Goal: Task Accomplishment & Management: Complete application form

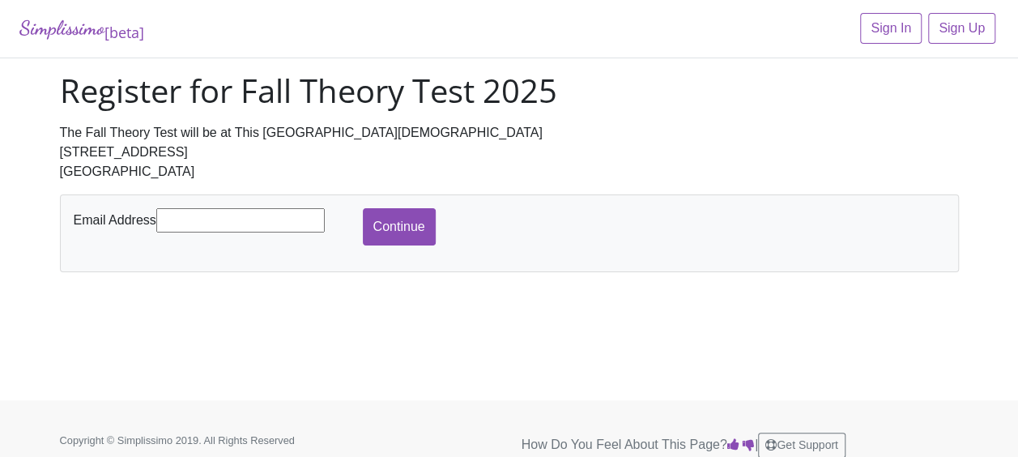
click at [274, 215] on input "text" at bounding box center [240, 220] width 168 height 24
type input "[EMAIL_ADDRESS][PERSON_NAME][DOMAIN_NAME]"
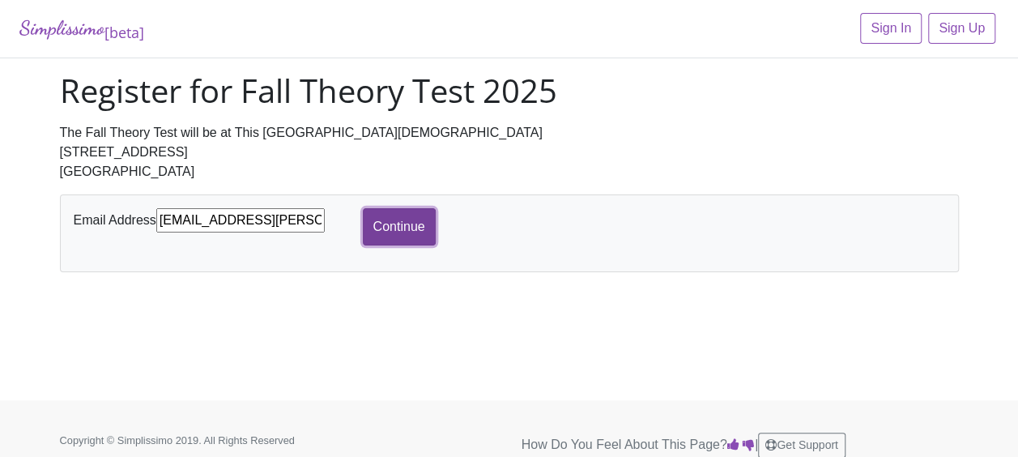
click at [386, 230] on input "Continue" at bounding box center [399, 226] width 73 height 37
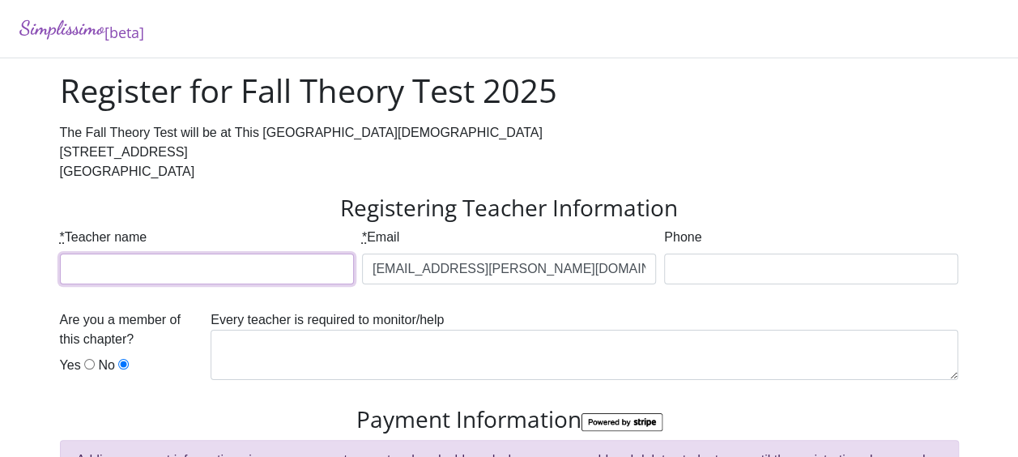
click at [306, 274] on input "* Teacher name" at bounding box center [207, 268] width 294 height 31
type input "[PERSON_NAME]"
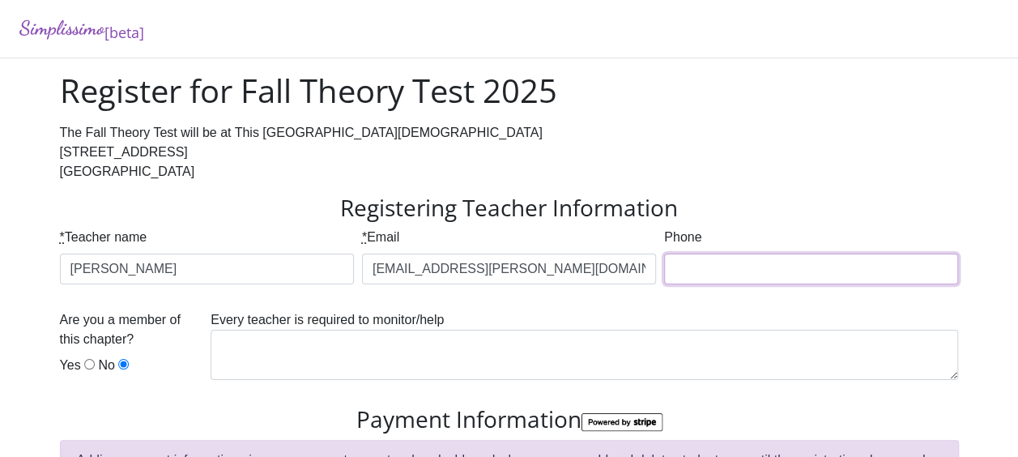
click at [729, 279] on input "Phone" at bounding box center [811, 268] width 294 height 31
type input "[PHONE_NUMBER]"
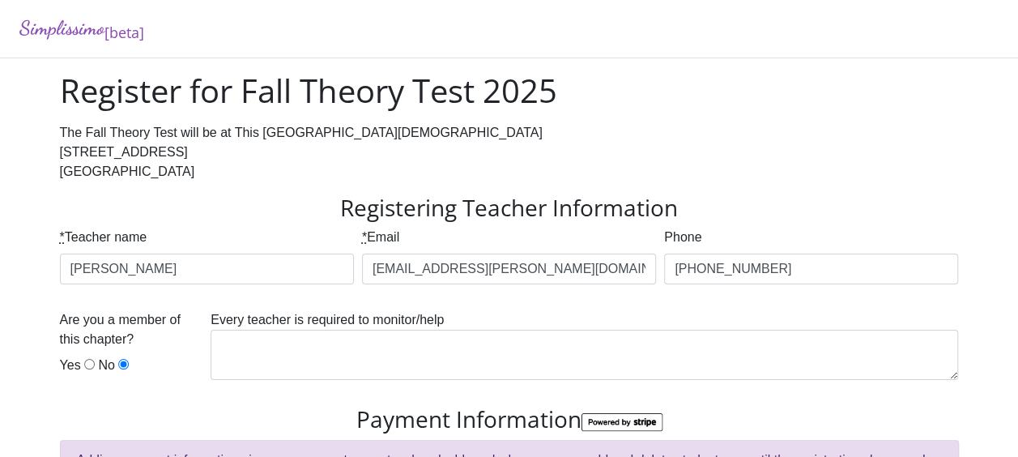
click at [88, 363] on input "Yes" at bounding box center [89, 364] width 11 height 11
radio input "true"
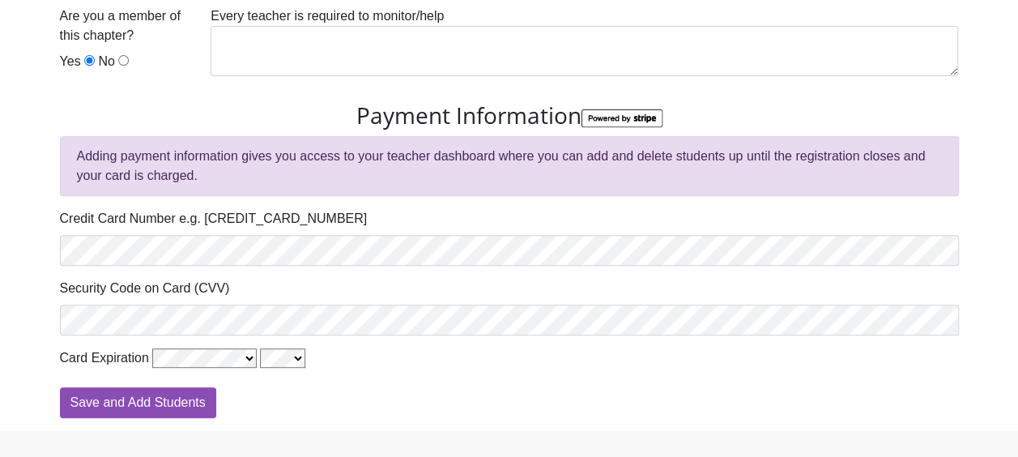
scroll to position [324, 0]
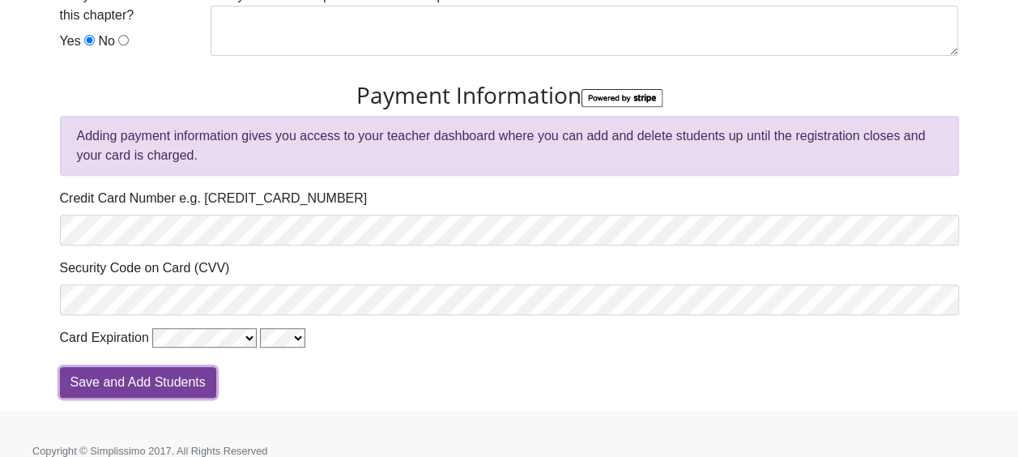
click at [185, 381] on input "Save and Add Students" at bounding box center [138, 382] width 156 height 31
type input "Processing"
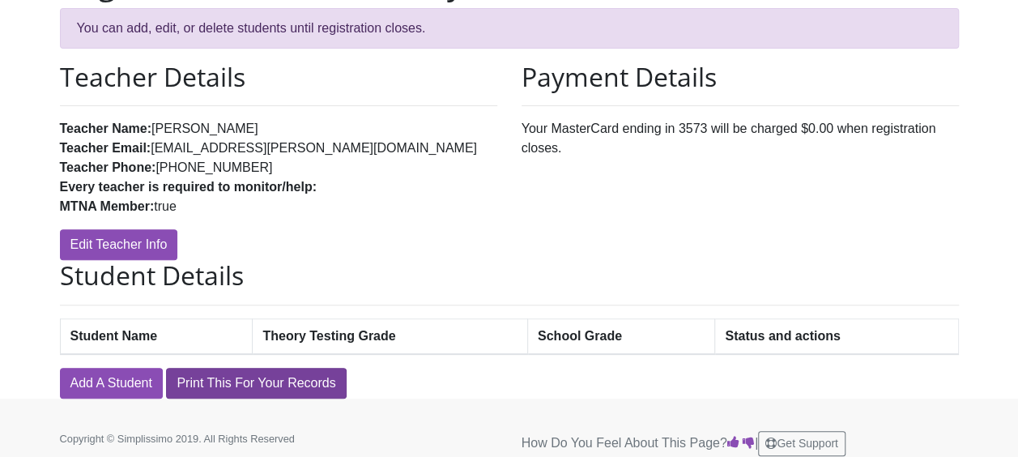
scroll to position [172, 0]
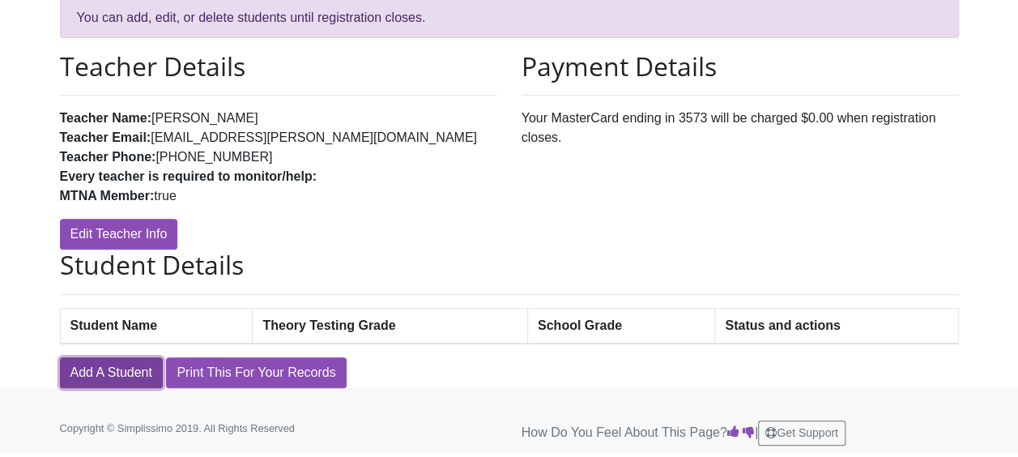
click at [147, 374] on link "Add A Student" at bounding box center [111, 372] width 103 height 31
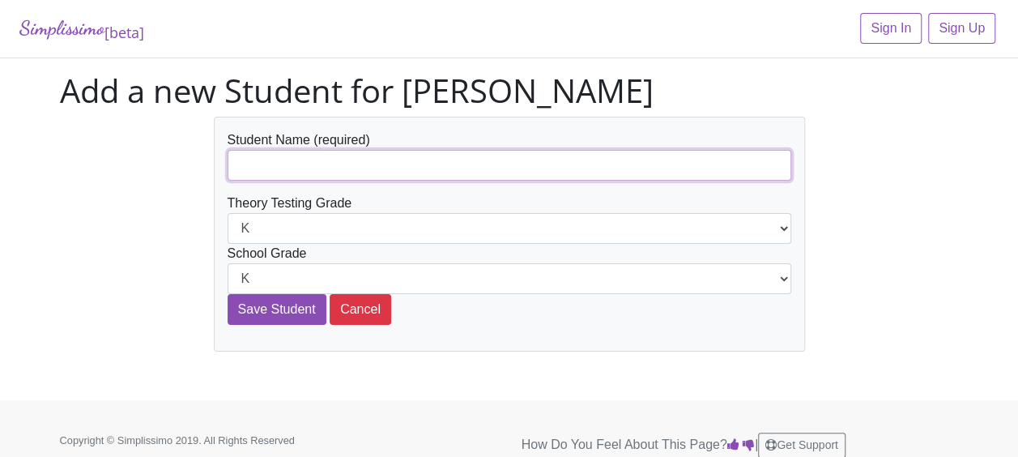
click at [296, 155] on input "text" at bounding box center [510, 165] width 564 height 31
type input "[PERSON_NAME]"
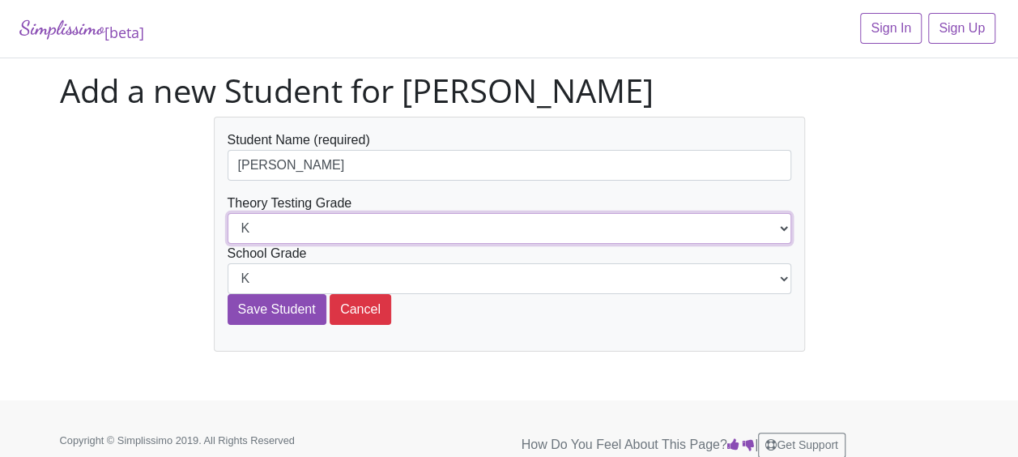
click at [782, 225] on select "K 1st 2nd 3rd 4th 5th 6th 7th 8th 9th 10th 11th 12th" at bounding box center [510, 228] width 564 height 31
select select "8th"
click at [228, 213] on select "K 1st 2nd 3rd 4th 5th 6th 7th 8th 9th 10th 11th 12th" at bounding box center [510, 228] width 564 height 31
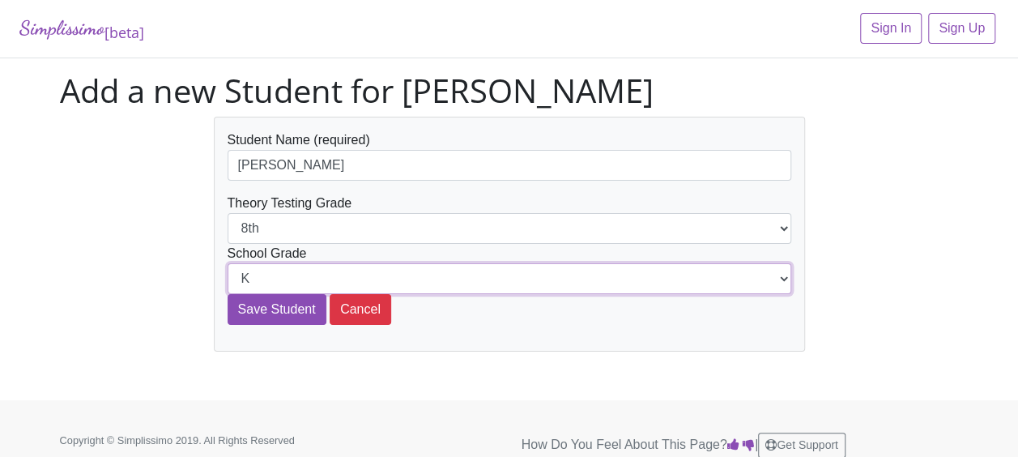
click at [779, 278] on select "K 1st 2nd 3rd 4th 5th 6th 7th 8th 9th 10th 11th 12th" at bounding box center [510, 278] width 564 height 31
select select "8th"
click at [228, 263] on select "K 1st 2nd 3rd 4th 5th 6th 7th 8th 9th 10th 11th 12th" at bounding box center [510, 278] width 564 height 31
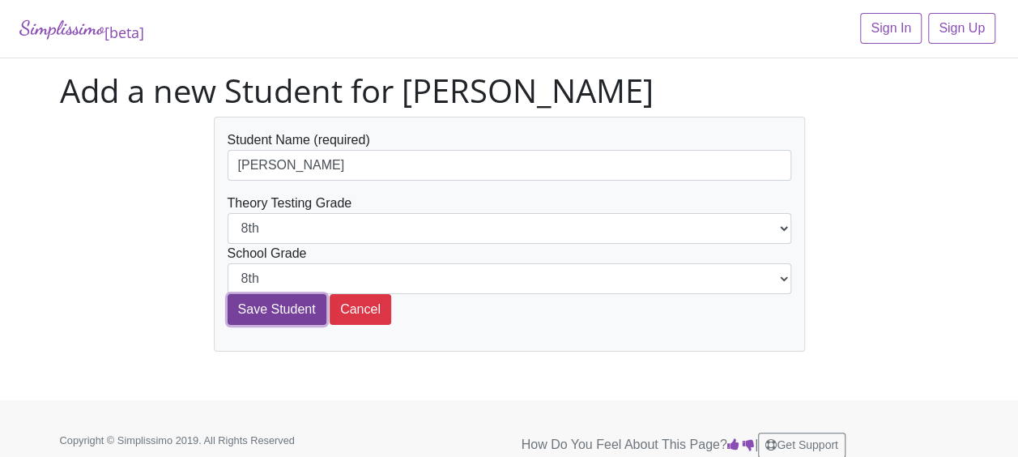
click at [253, 312] on input "Save Student" at bounding box center [277, 309] width 99 height 31
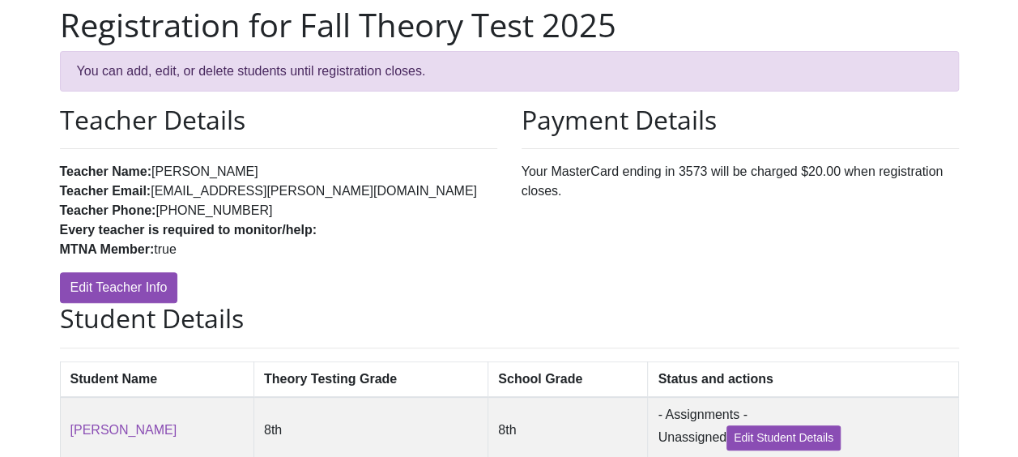
scroll to position [240, 0]
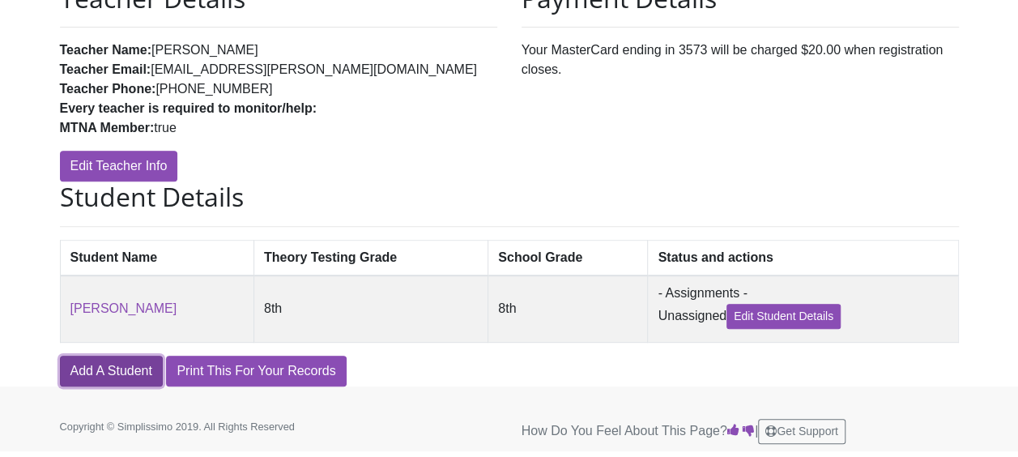
click at [108, 372] on link "Add A Student" at bounding box center [111, 370] width 103 height 31
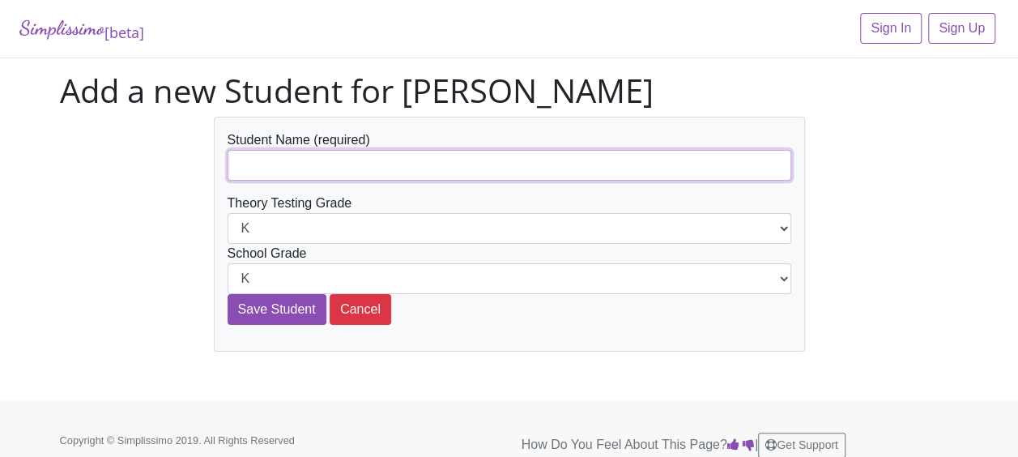
click at [324, 160] on input "text" at bounding box center [510, 165] width 564 height 31
type input "[PERSON_NAME]"
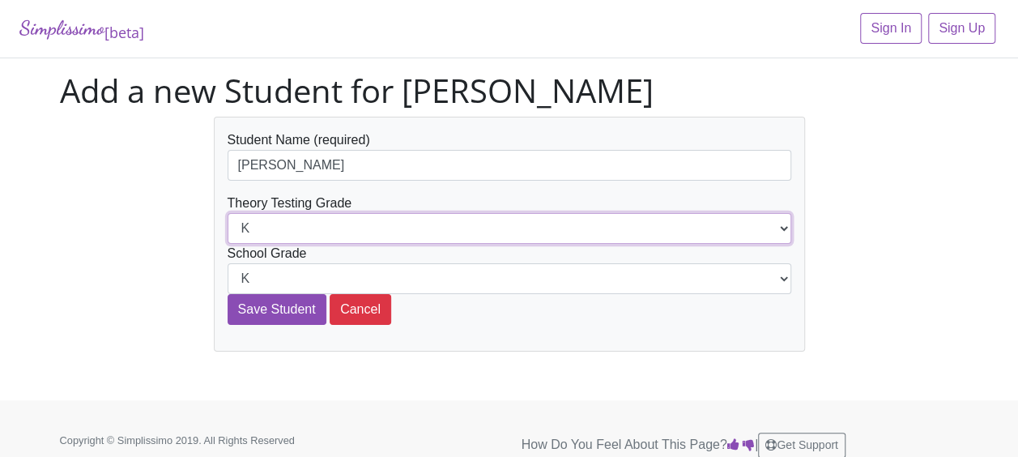
click at [778, 228] on select "K 1st 2nd 3rd 4th 5th 6th 7th 8th 9th 10th 11th 12th" at bounding box center [510, 228] width 564 height 31
select select "8th"
click at [228, 213] on select "K 1st 2nd 3rd 4th 5th 6th 7th 8th 9th 10th 11th 12th" at bounding box center [510, 228] width 564 height 31
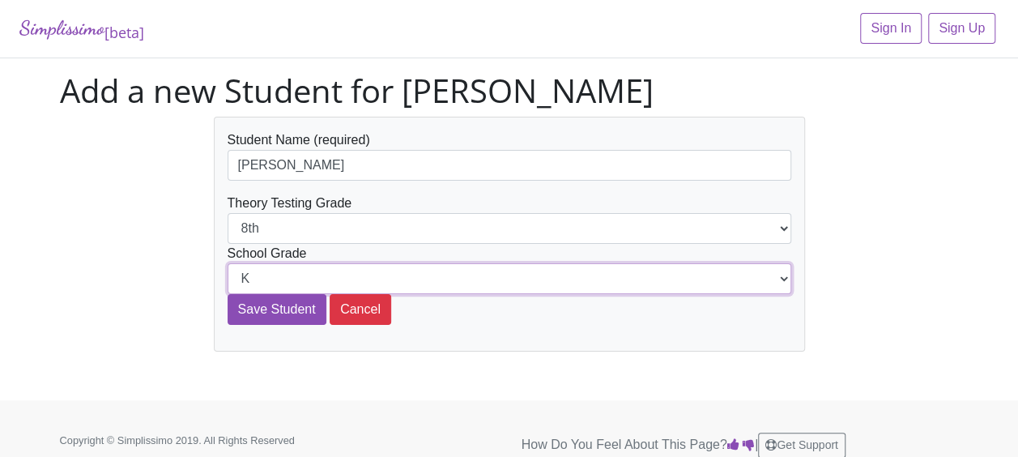
click at [780, 280] on select "K 1st 2nd 3rd 4th 5th 6th 7th 8th 9th 10th 11th 12th" at bounding box center [510, 278] width 564 height 31
select select "9th"
click at [228, 263] on select "K 1st 2nd 3rd 4th 5th 6th 7th 8th 9th 10th 11th 12th" at bounding box center [510, 278] width 564 height 31
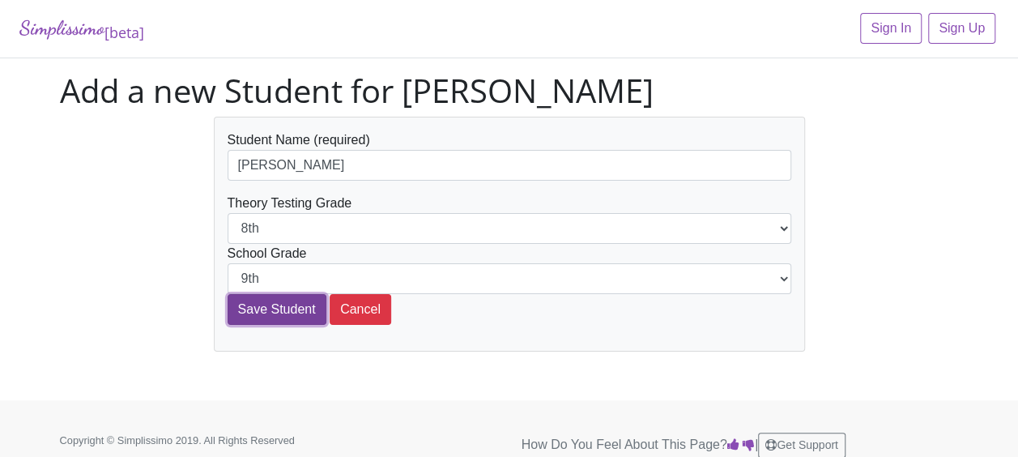
click at [270, 303] on input "Save Student" at bounding box center [277, 309] width 99 height 31
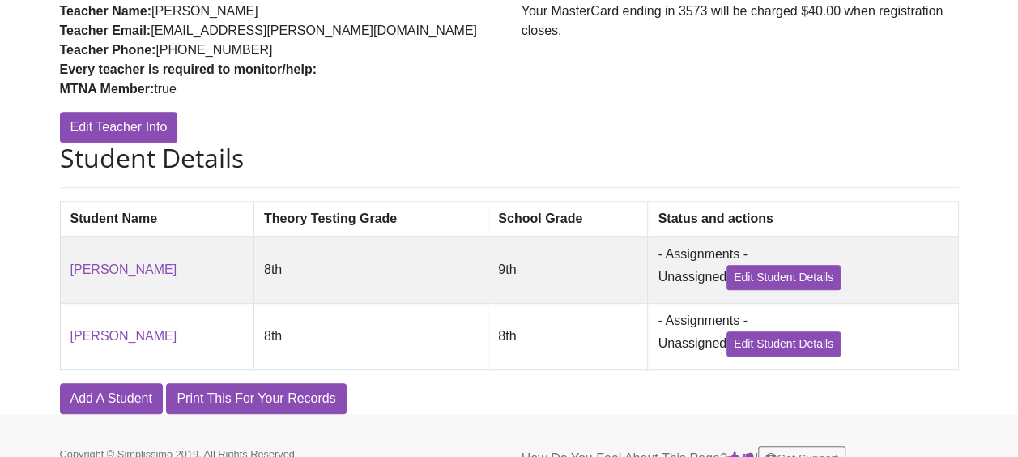
scroll to position [309, 0]
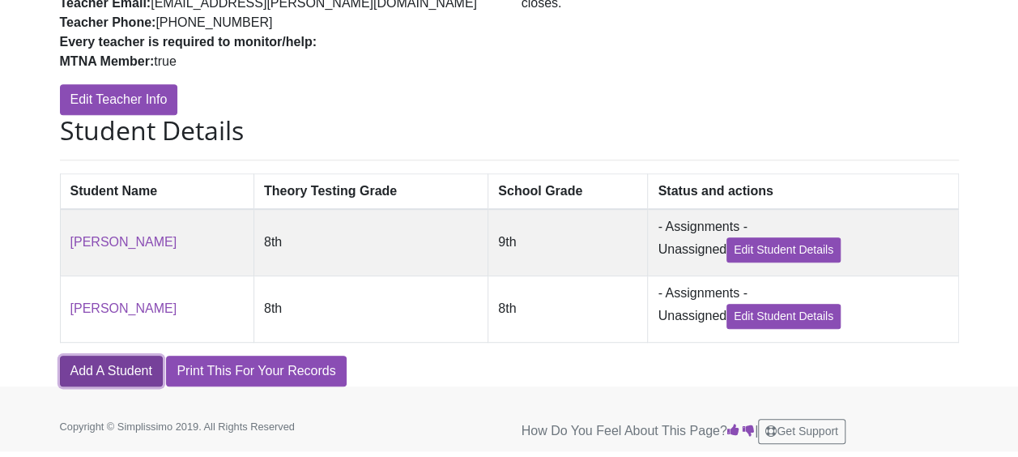
click at [154, 372] on link "Add A Student" at bounding box center [111, 370] width 103 height 31
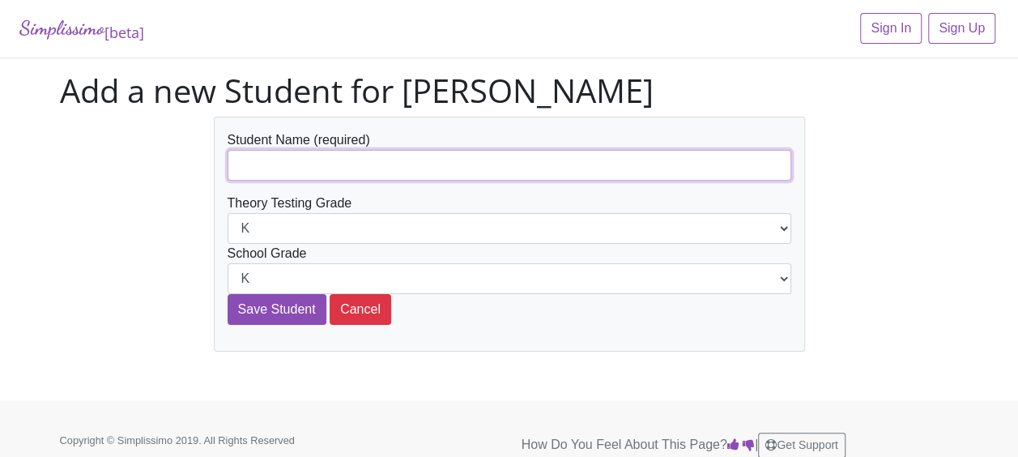
click at [325, 167] on input "text" at bounding box center [510, 165] width 564 height 31
type input "[PERSON_NAME]"
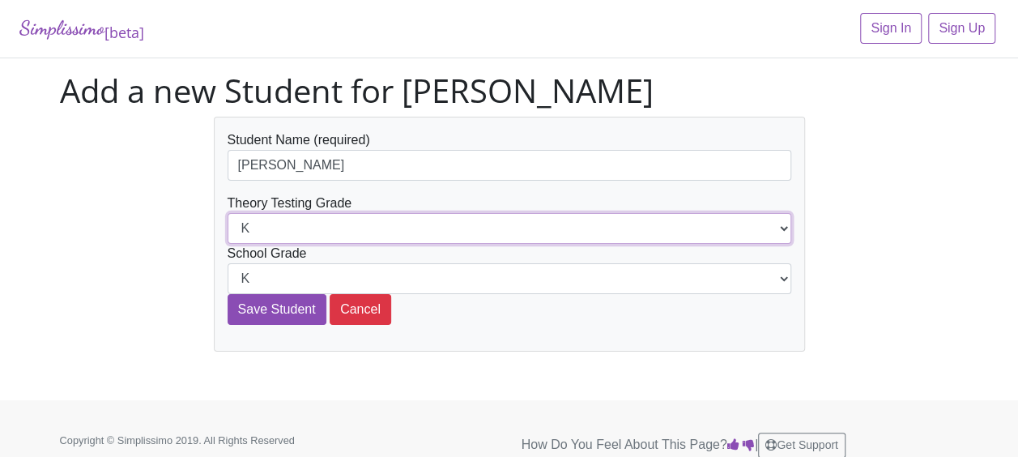
click at [783, 230] on select "K 1st 2nd 3rd 4th 5th 6th 7th 8th 9th 10th 11th 12th" at bounding box center [510, 228] width 564 height 31
select select "6th"
click at [228, 213] on select "K 1st 2nd 3rd 4th 5th 6th 7th 8th 9th 10th 11th 12th" at bounding box center [510, 228] width 564 height 31
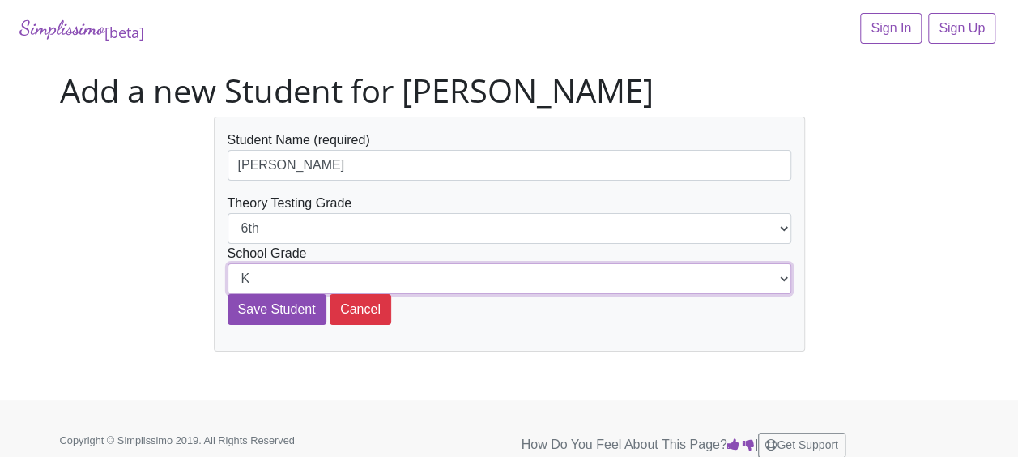
click at [781, 280] on select "K 1st 2nd 3rd 4th 5th 6th 7th 8th 9th 10th 11th 12th" at bounding box center [510, 278] width 564 height 31
select select "10th"
click at [228, 263] on select "K 1st 2nd 3rd 4th 5th 6th 7th 8th 9th 10th 11th 12th" at bounding box center [510, 278] width 564 height 31
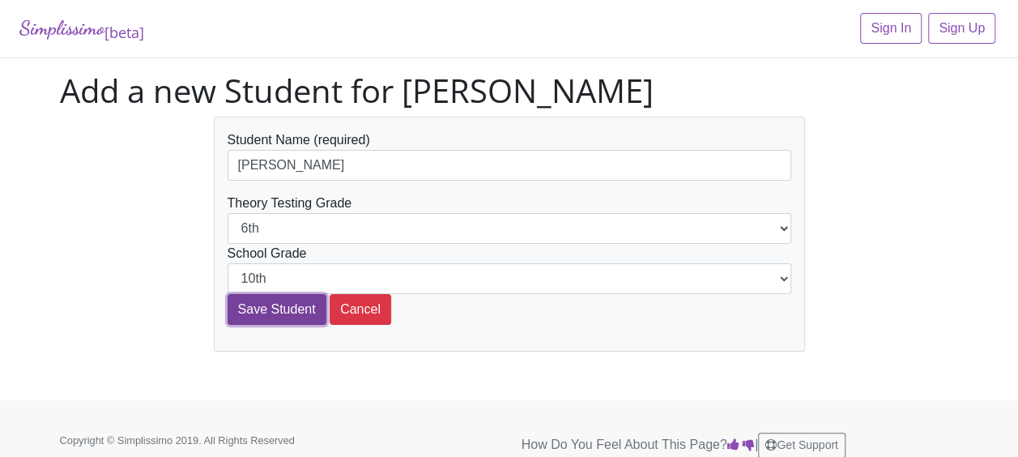
click at [296, 316] on input "Save Student" at bounding box center [277, 309] width 99 height 31
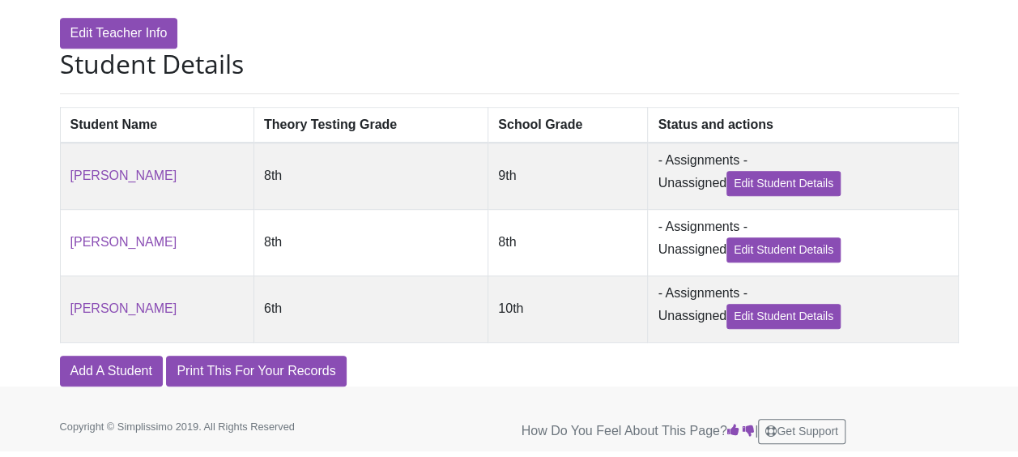
scroll to position [377, 0]
click at [134, 364] on link "Add A Student" at bounding box center [111, 370] width 103 height 31
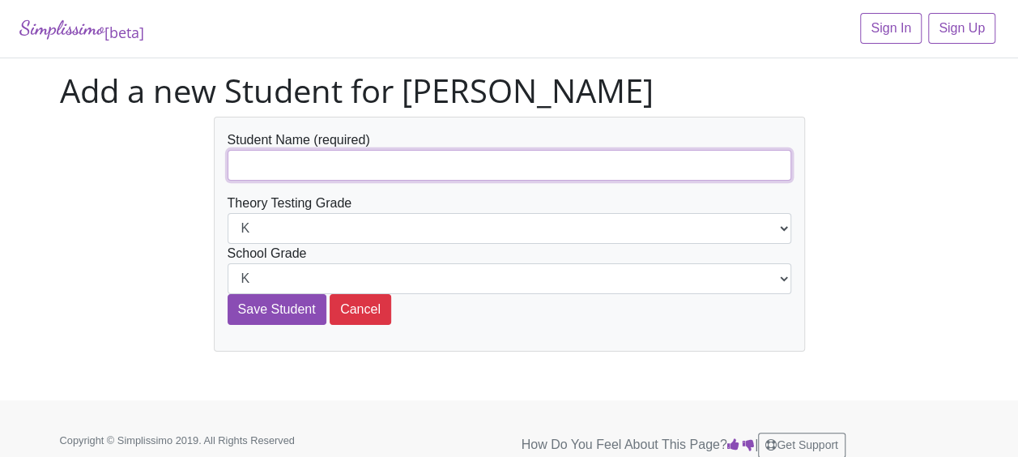
click at [395, 160] on input "text" at bounding box center [510, 165] width 564 height 31
type input "[PERSON_NAME]"
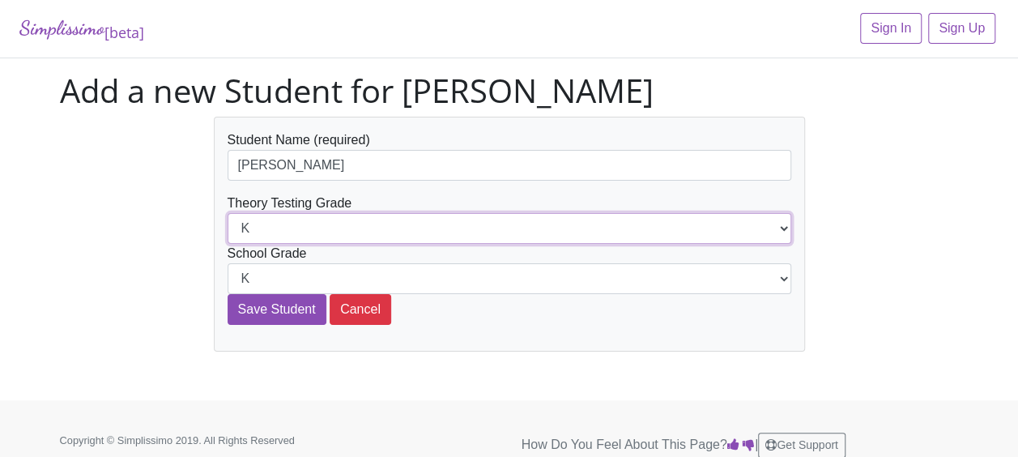
click at [784, 232] on select "K 1st 2nd 3rd 4th 5th 6th 7th 8th 9th 10th 11th 12th" at bounding box center [510, 228] width 564 height 31
select select "10th"
click at [228, 213] on select "K 1st 2nd 3rd 4th 5th 6th 7th 8th 9th 10th 11th 12th" at bounding box center [510, 228] width 564 height 31
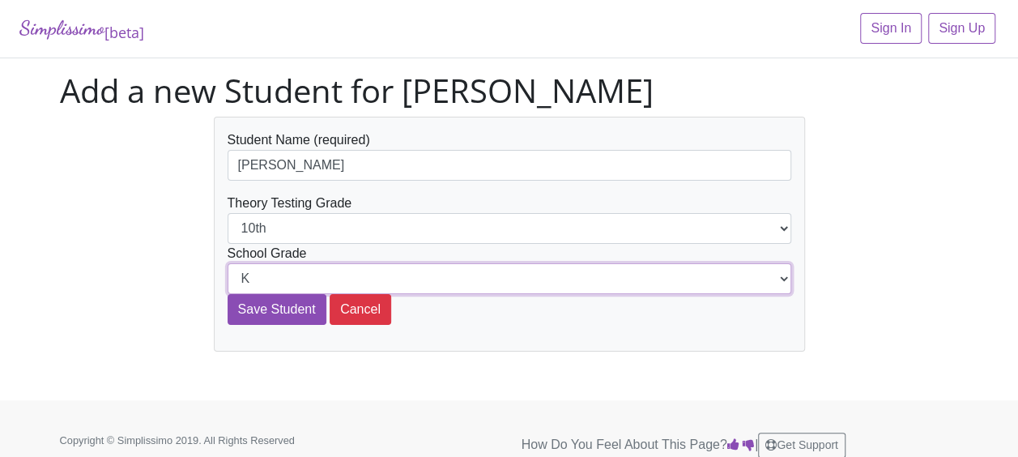
click at [779, 282] on select "K 1st 2nd 3rd 4th 5th 6th 7th 8th 9th 10th 11th 12th" at bounding box center [510, 278] width 564 height 31
select select "10th"
click at [228, 263] on select "K 1st 2nd 3rd 4th 5th 6th 7th 8th 9th 10th 11th 12th" at bounding box center [510, 278] width 564 height 31
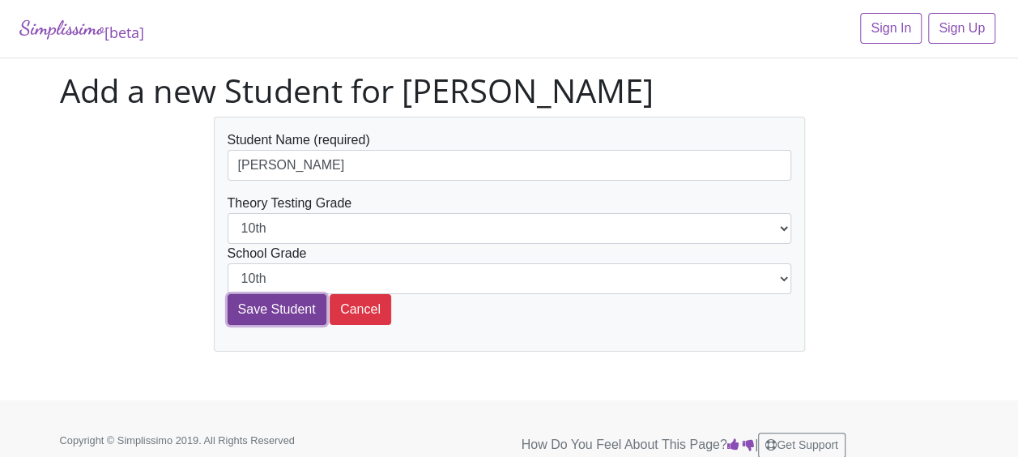
click at [297, 317] on input "Save Student" at bounding box center [277, 309] width 99 height 31
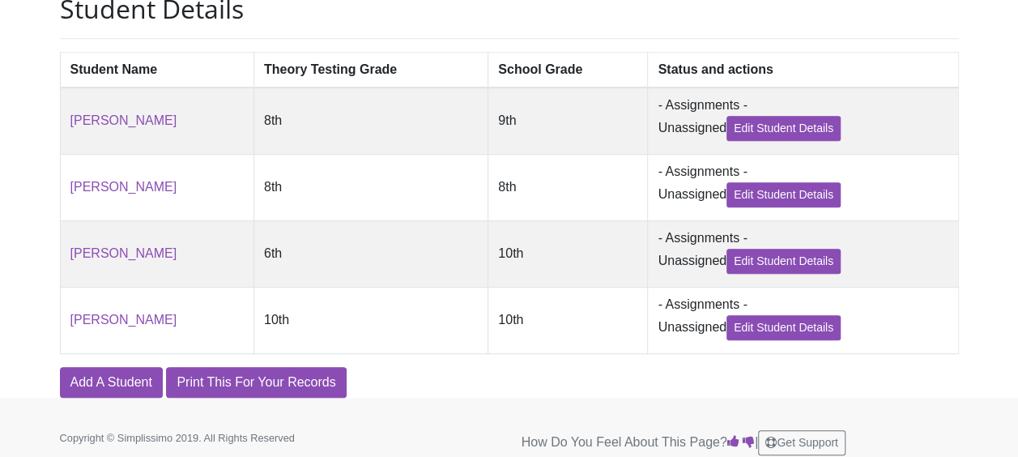
scroll to position [445, 0]
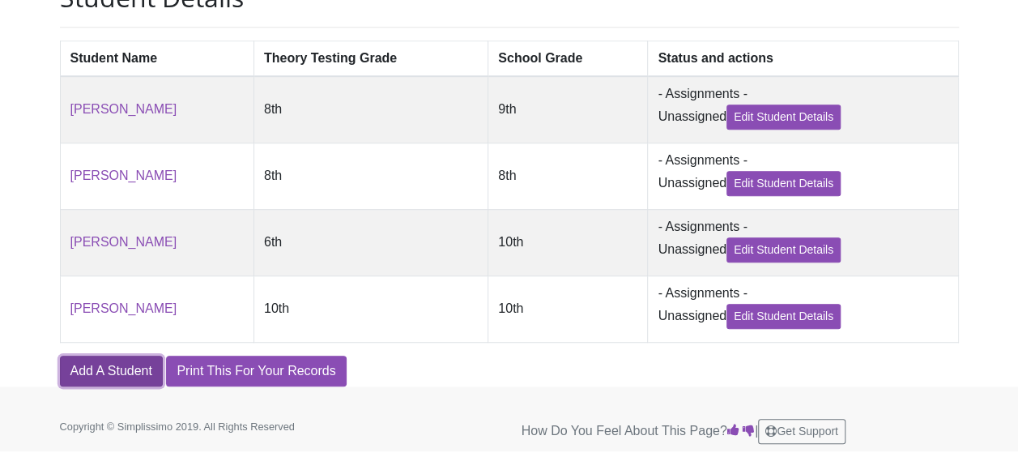
click at [108, 374] on link "Add A Student" at bounding box center [111, 370] width 103 height 31
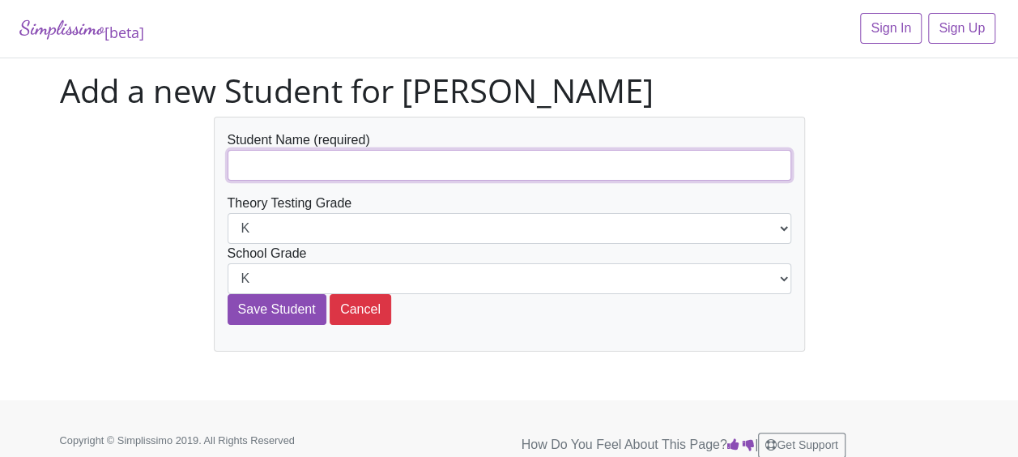
click at [291, 173] on input "text" at bounding box center [510, 165] width 564 height 31
type input "[PERSON_NAME]"
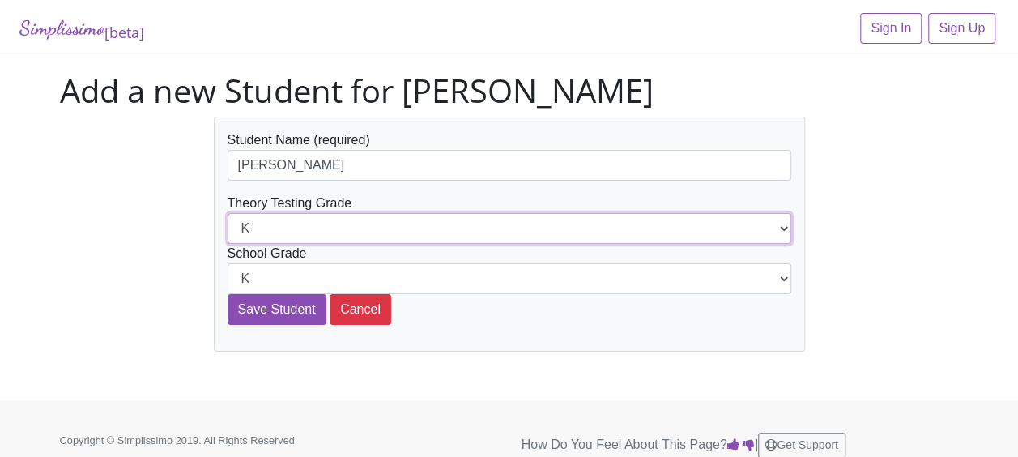
click at [788, 227] on select "K 1st 2nd 3rd 4th 5th 6th 7th 8th 9th 10th 11th 12th" at bounding box center [510, 228] width 564 height 31
select select "12th"
click at [228, 213] on select "K 1st 2nd 3rd 4th 5th 6th 7th 8th 9th 10th 11th 12th" at bounding box center [510, 228] width 564 height 31
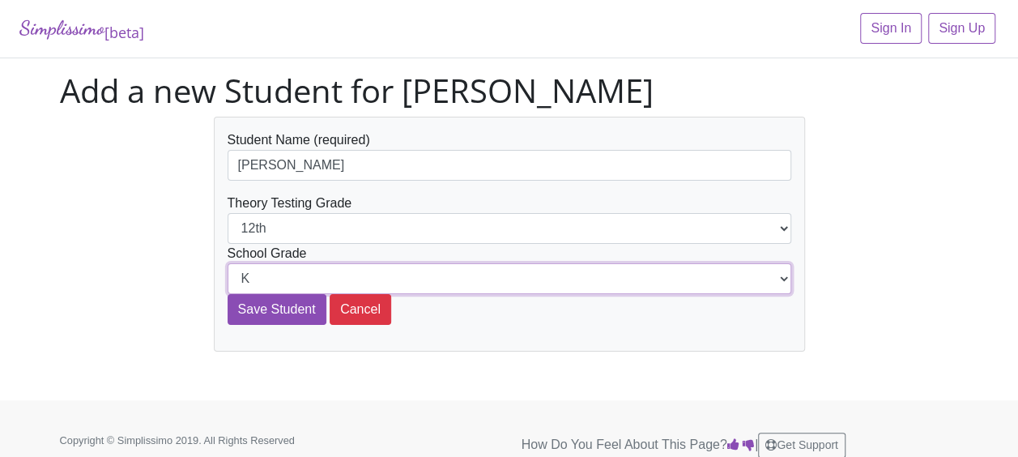
click at [780, 278] on select "K 1st 2nd 3rd 4th 5th 6th 7th 8th 9th 10th 11th 12th" at bounding box center [510, 278] width 564 height 31
select select "12th"
click at [228, 263] on select "K 1st 2nd 3rd 4th 5th 6th 7th 8th 9th 10th 11th 12th" at bounding box center [510, 278] width 564 height 31
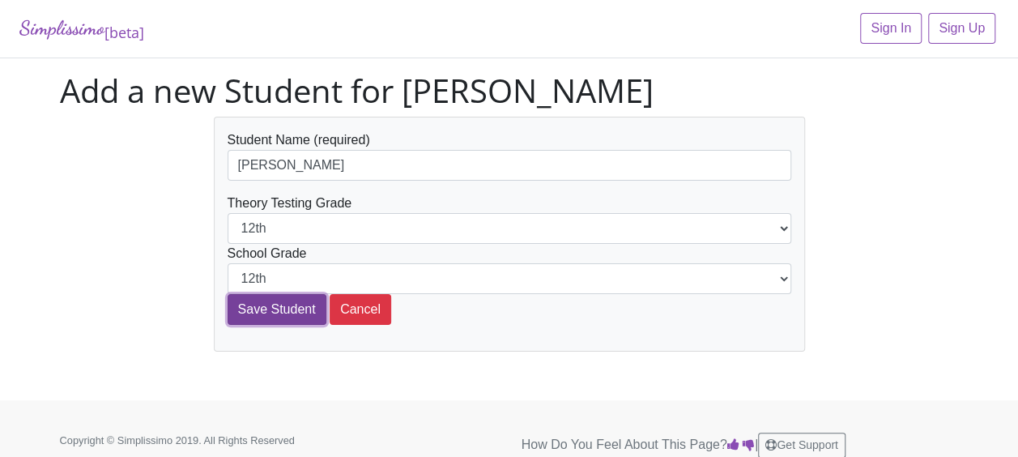
click at [270, 302] on input "Save Student" at bounding box center [277, 309] width 99 height 31
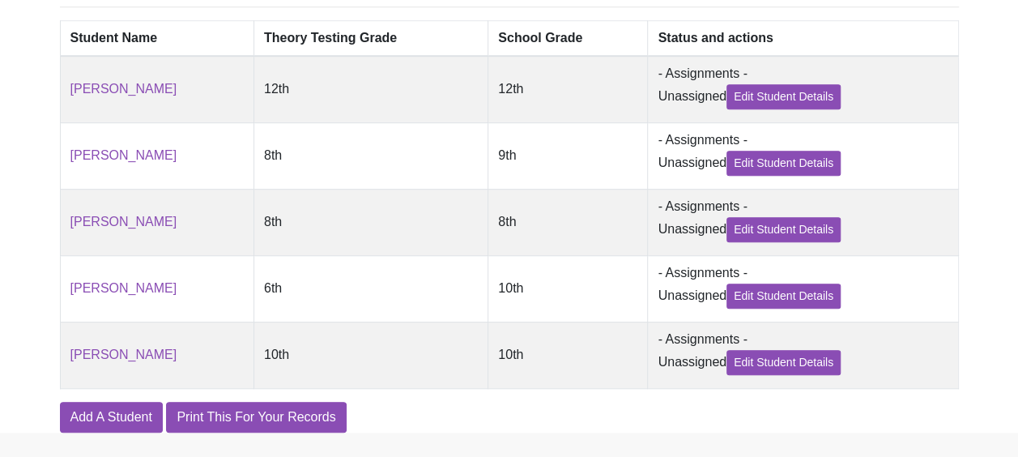
scroll to position [513, 0]
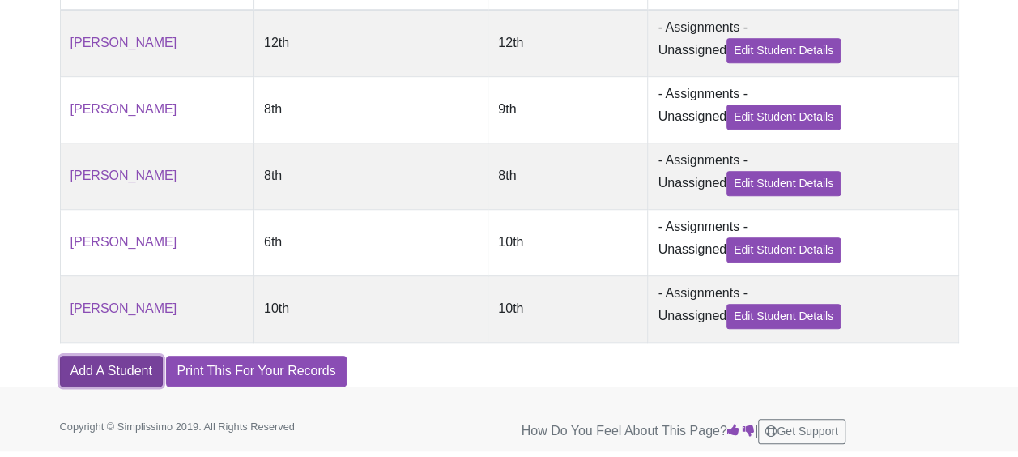
click at [141, 379] on link "Add A Student" at bounding box center [111, 370] width 103 height 31
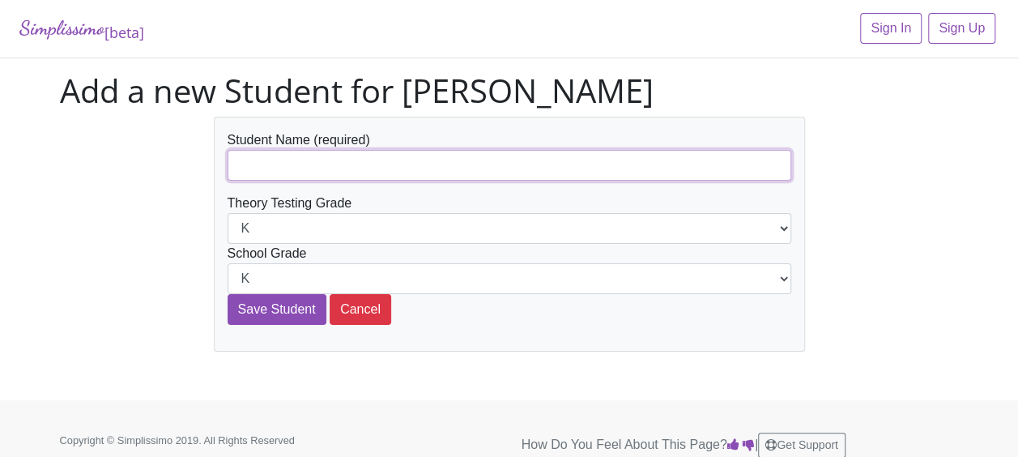
click at [270, 166] on input "text" at bounding box center [510, 165] width 564 height 31
type input "[PERSON_NAME]"
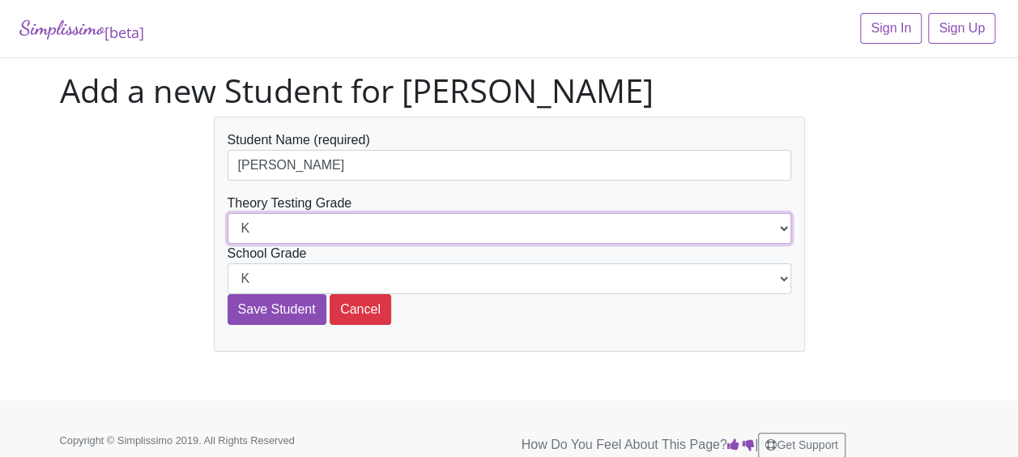
click at [786, 232] on select "K 1st 2nd 3rd 4th 5th 6th 7th 8th 9th 10th 11th 12th" at bounding box center [510, 228] width 564 height 31
select select "9th"
click at [228, 213] on select "K 1st 2nd 3rd 4th 5th 6th 7th 8th 9th 10th 11th 12th" at bounding box center [510, 228] width 564 height 31
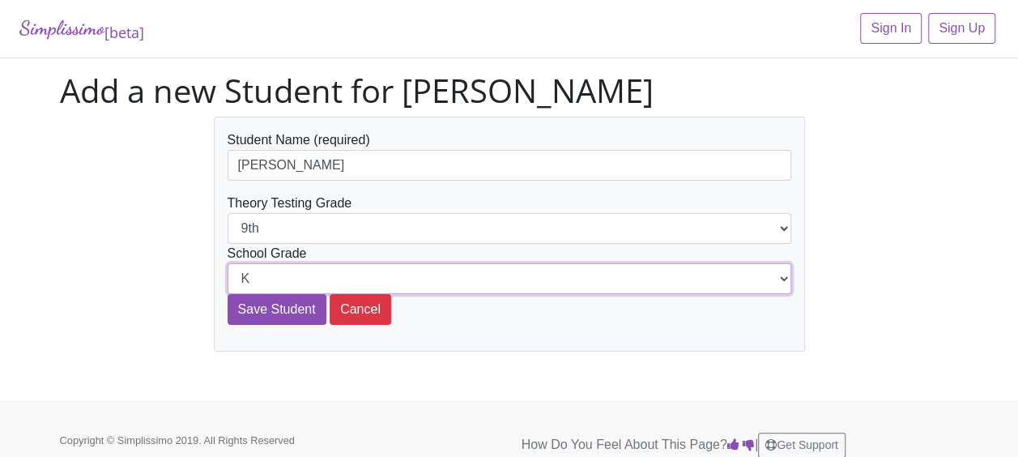
click at [781, 279] on select "K 1st 2nd 3rd 4th 5th 6th 7th 8th 9th 10th 11th 12th" at bounding box center [510, 278] width 564 height 31
select select "11th"
click at [228, 263] on select "K 1st 2nd 3rd 4th 5th 6th 7th 8th 9th 10th 11th 12th" at bounding box center [510, 278] width 564 height 31
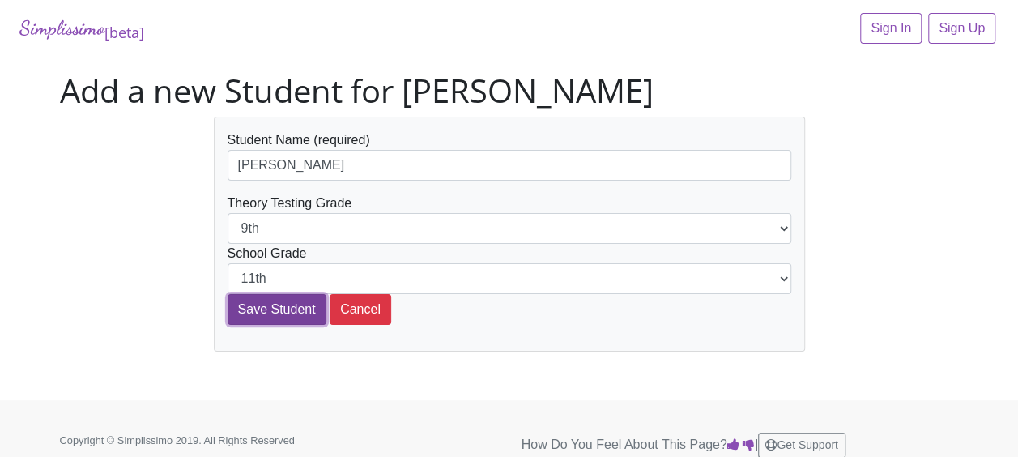
click at [305, 309] on input "Save Student" at bounding box center [277, 309] width 99 height 31
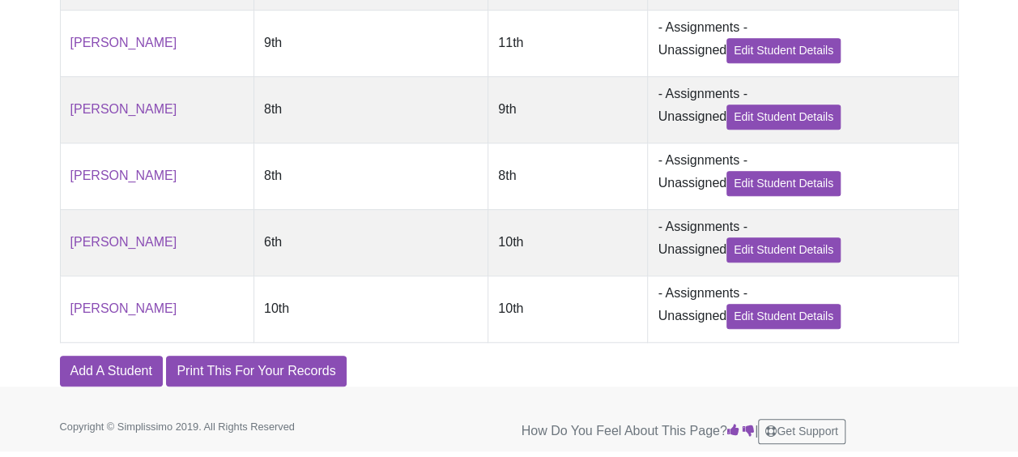
scroll to position [582, 0]
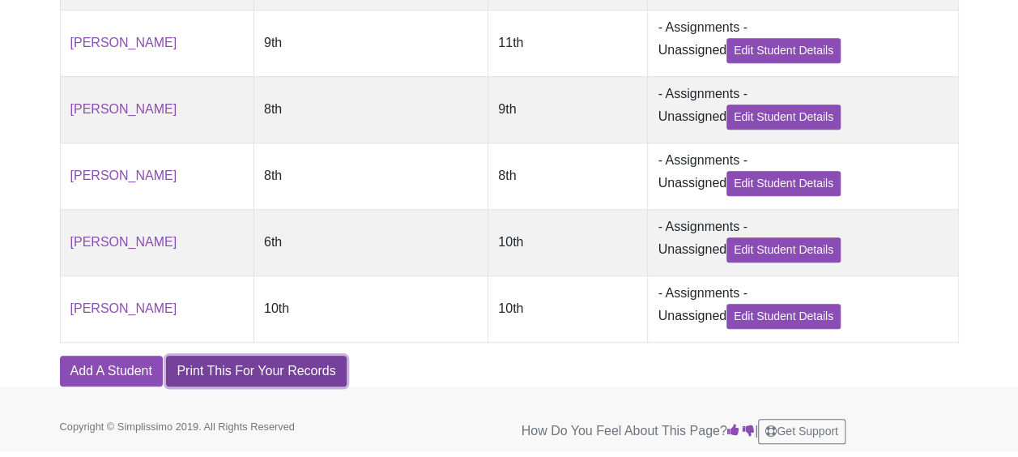
click at [313, 371] on link "Print This For Your Records" at bounding box center [256, 370] width 180 height 31
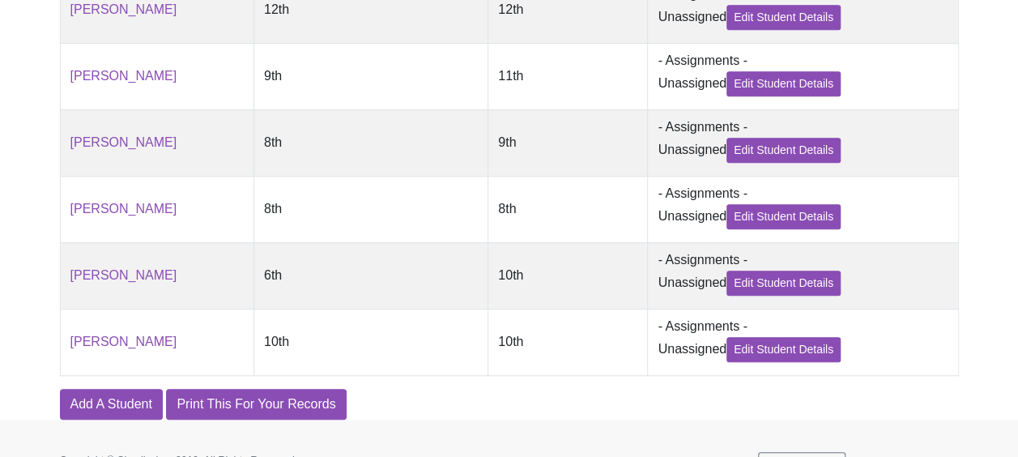
scroll to position [530, 0]
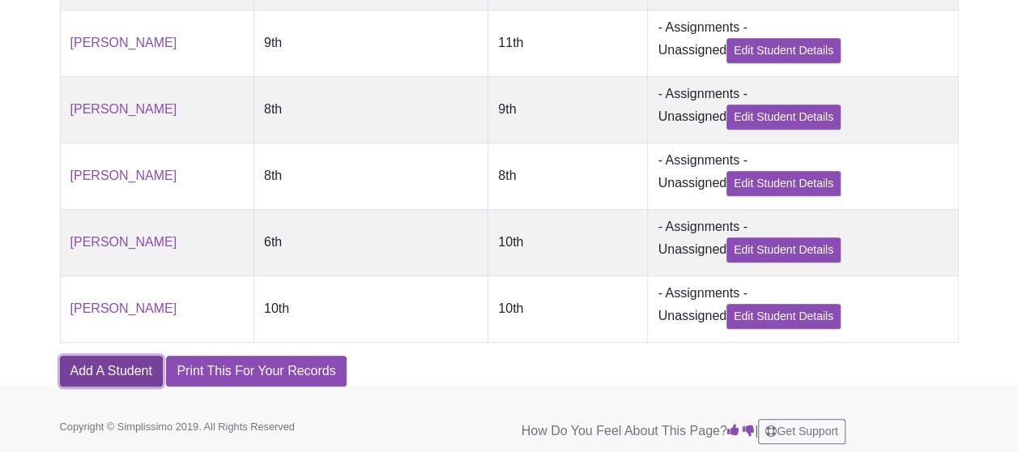
click at [108, 380] on link "Add A Student" at bounding box center [111, 370] width 103 height 31
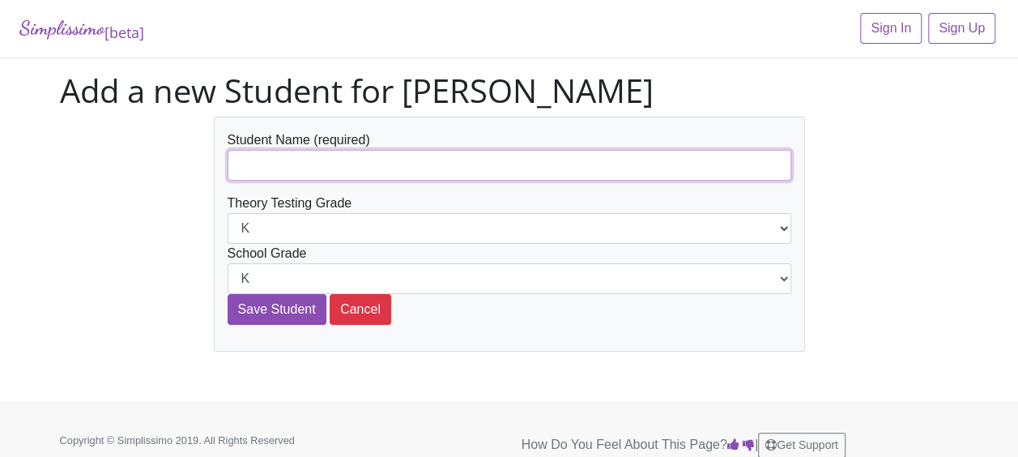
click at [246, 169] on input "text" at bounding box center [510, 165] width 564 height 31
type input "[PERSON_NAME]"
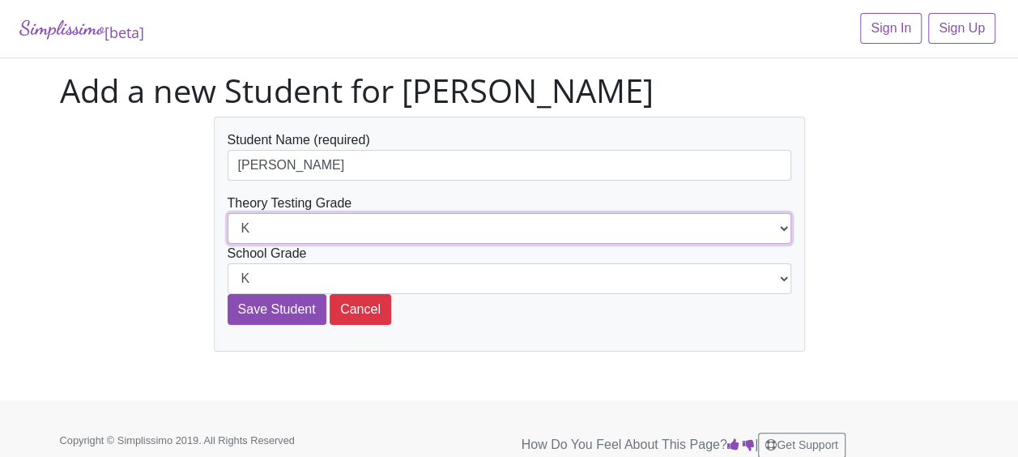
click at [784, 232] on select "K 1st 2nd 3rd 4th 5th 6th 7th 8th 9th 10th 11th 12th" at bounding box center [510, 228] width 564 height 31
select select "9th"
click at [228, 213] on select "K 1st 2nd 3rd 4th 5th 6th 7th 8th 9th 10th 11th 12th" at bounding box center [510, 228] width 564 height 31
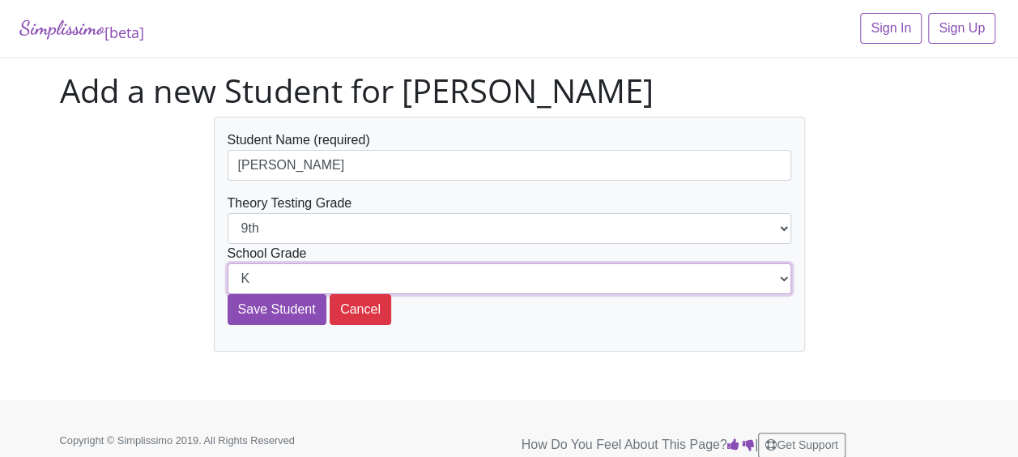
click at [775, 279] on select "K 1st 2nd 3rd 4th 5th 6th 7th 8th 9th 10th 11th 12th" at bounding box center [510, 278] width 564 height 31
select select "12th"
click at [228, 263] on select "K 1st 2nd 3rd 4th 5th 6th 7th 8th 9th 10th 11th 12th" at bounding box center [510, 278] width 564 height 31
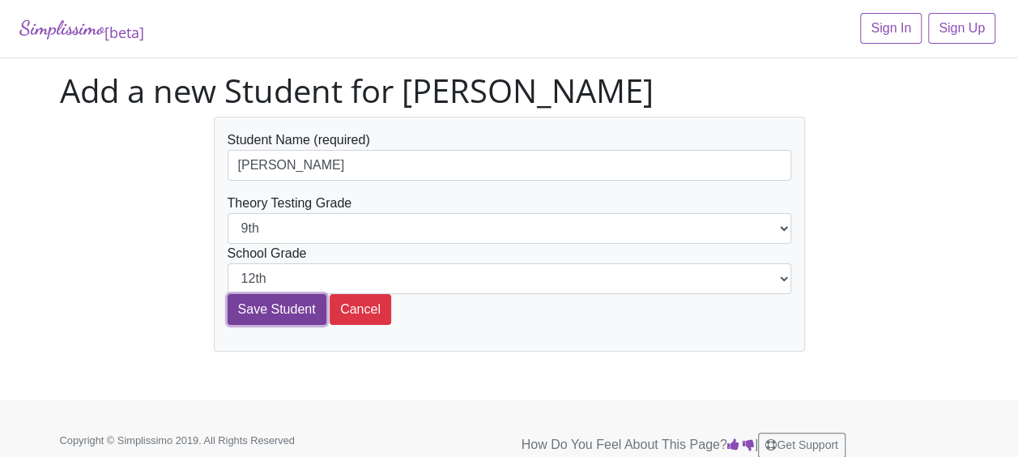
click at [259, 308] on input "Save Student" at bounding box center [277, 309] width 99 height 31
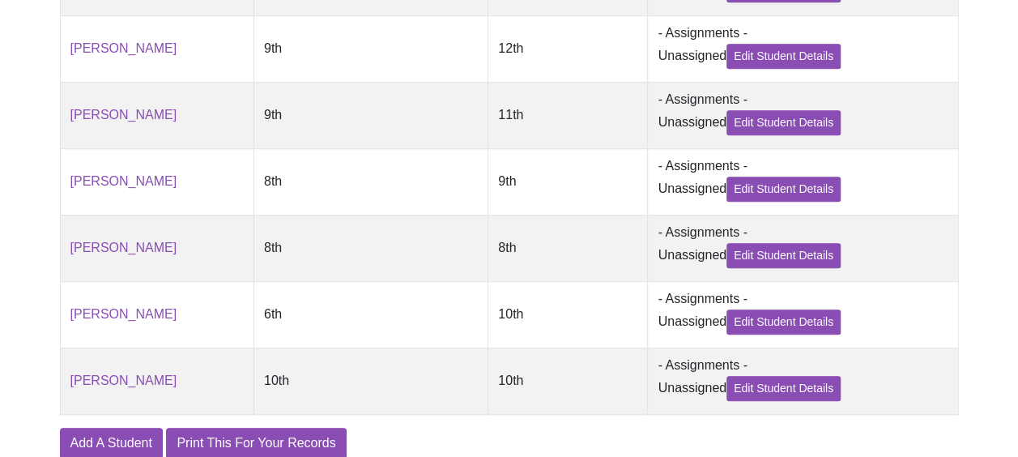
scroll to position [650, 0]
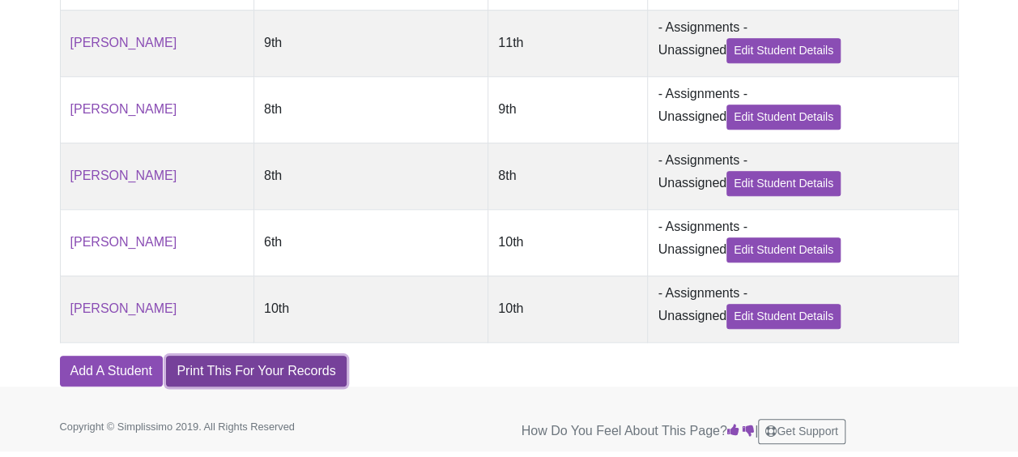
click at [277, 368] on link "Print This For Your Records" at bounding box center [256, 370] width 180 height 31
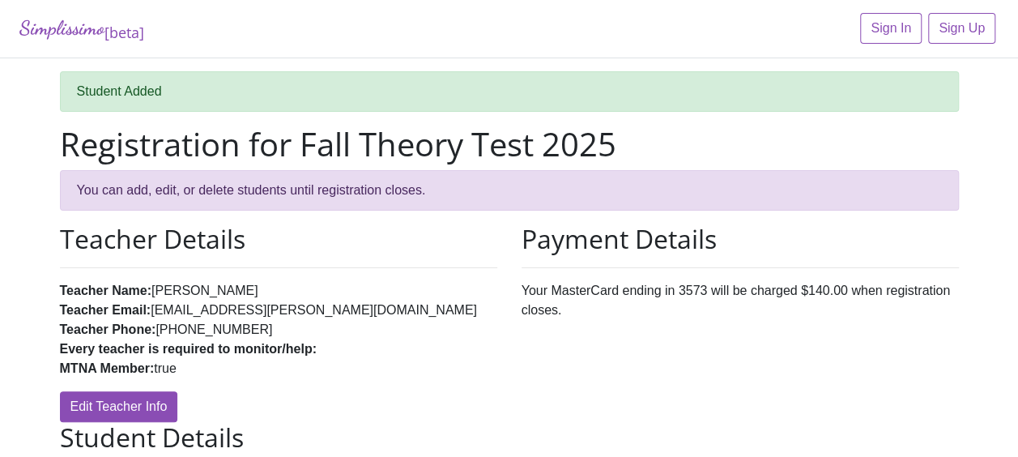
scroll to position [0, 0]
